Goal: Navigation & Orientation: Find specific page/section

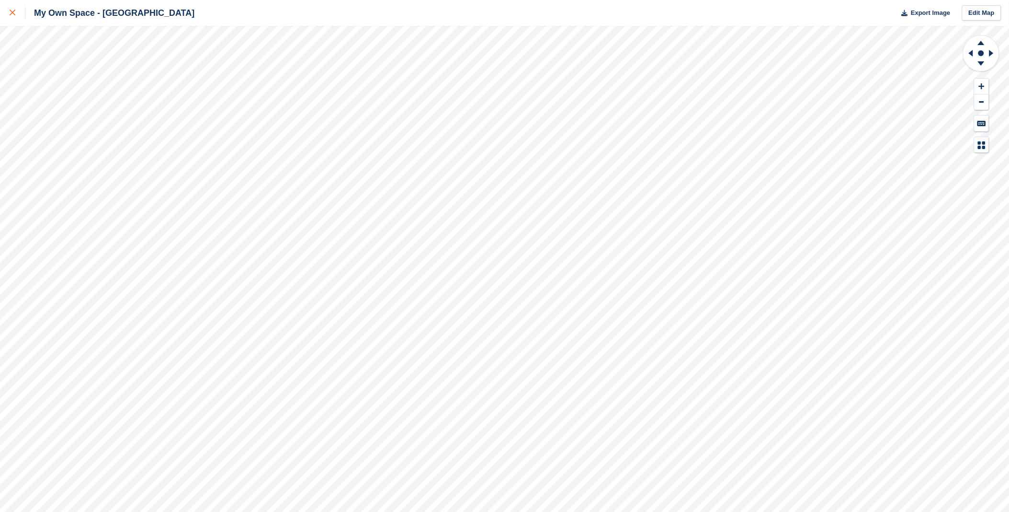
click at [13, 11] on icon at bounding box center [13, 13] width 6 height 6
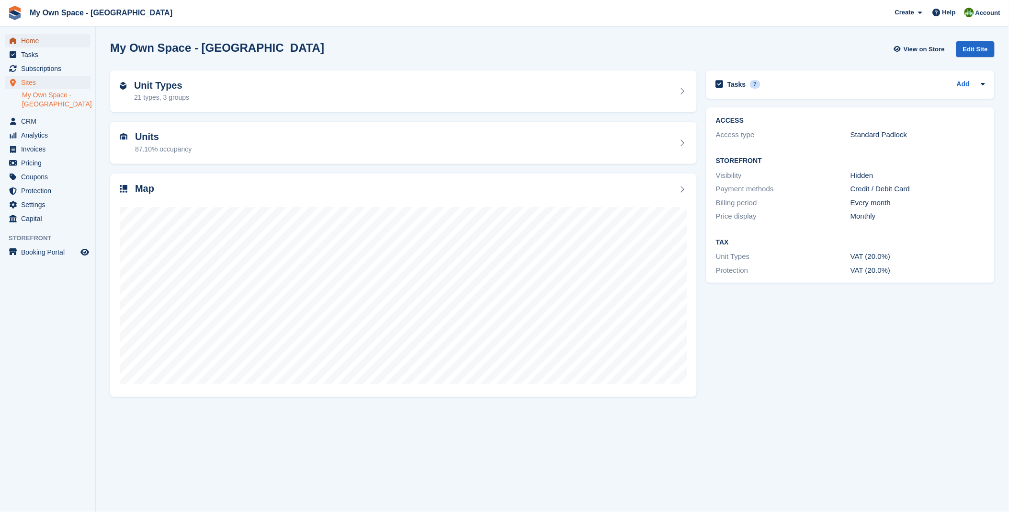
click at [41, 41] on span "Home" at bounding box center [49, 40] width 57 height 13
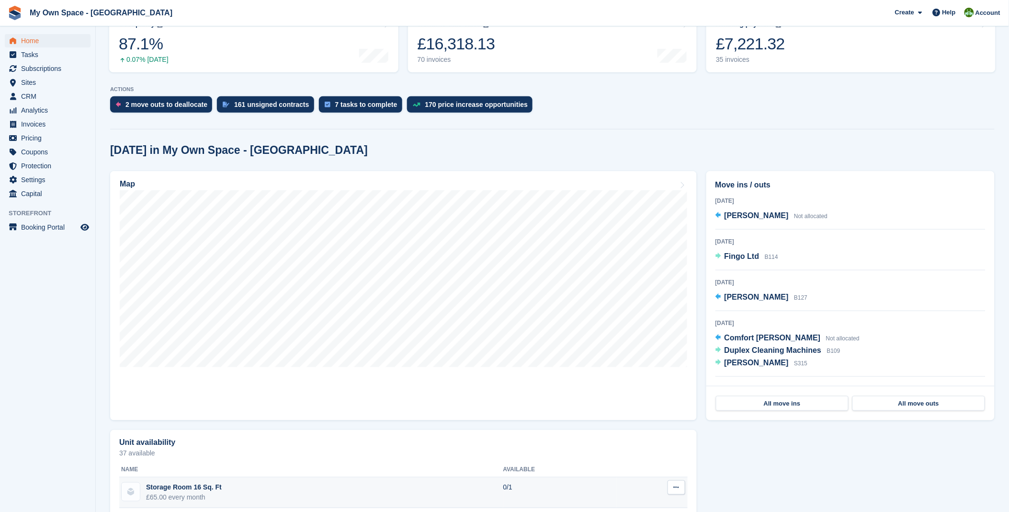
scroll to position [160, 0]
